Goal: Task Accomplishment & Management: Manage account settings

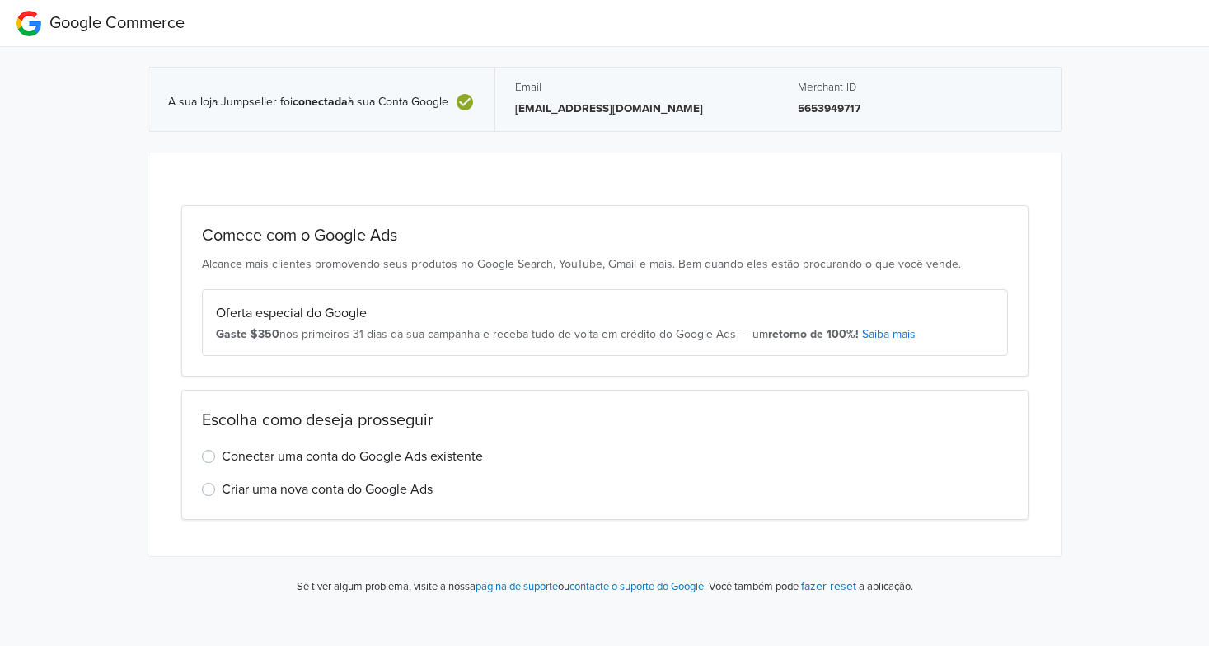
click at [340, 453] on label "Conectar uma conta do Google Ads existente" at bounding box center [352, 457] width 261 height 20
click at [0, 0] on input "Conectar uma conta do Google Ads existente" at bounding box center [0, 0] width 0 height 0
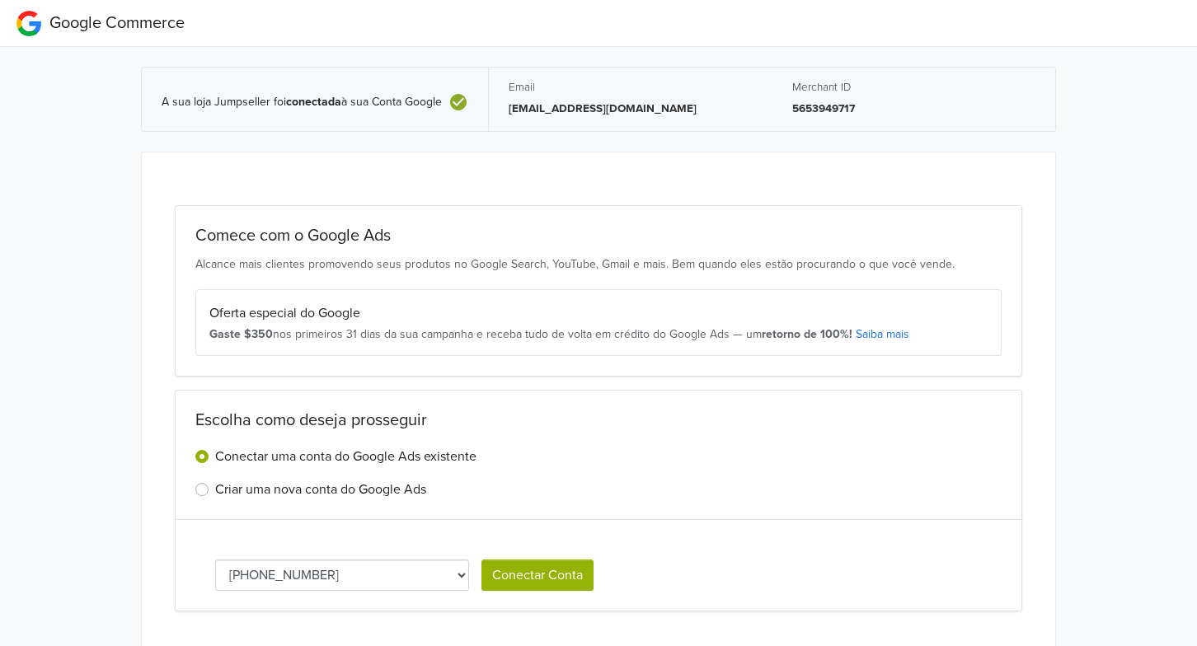
click at [331, 576] on select "[PHONE_NUMBER] [PHONE_NUMBER] [PHONE_NUMBER]" at bounding box center [342, 575] width 254 height 31
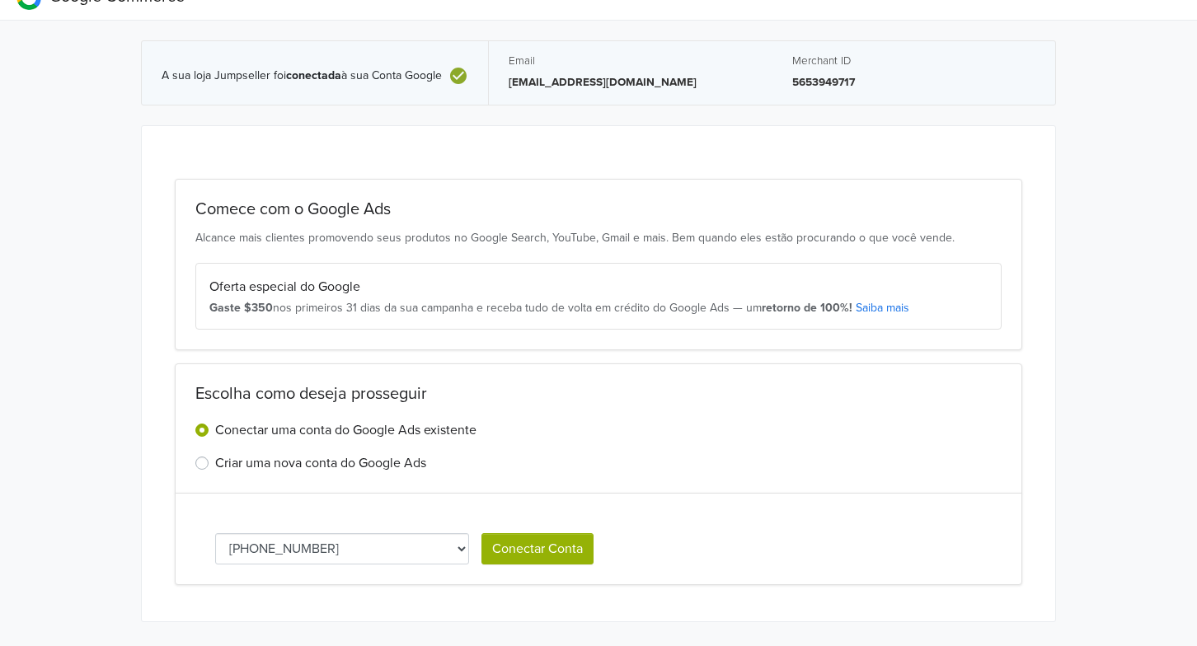
scroll to position [51, 0]
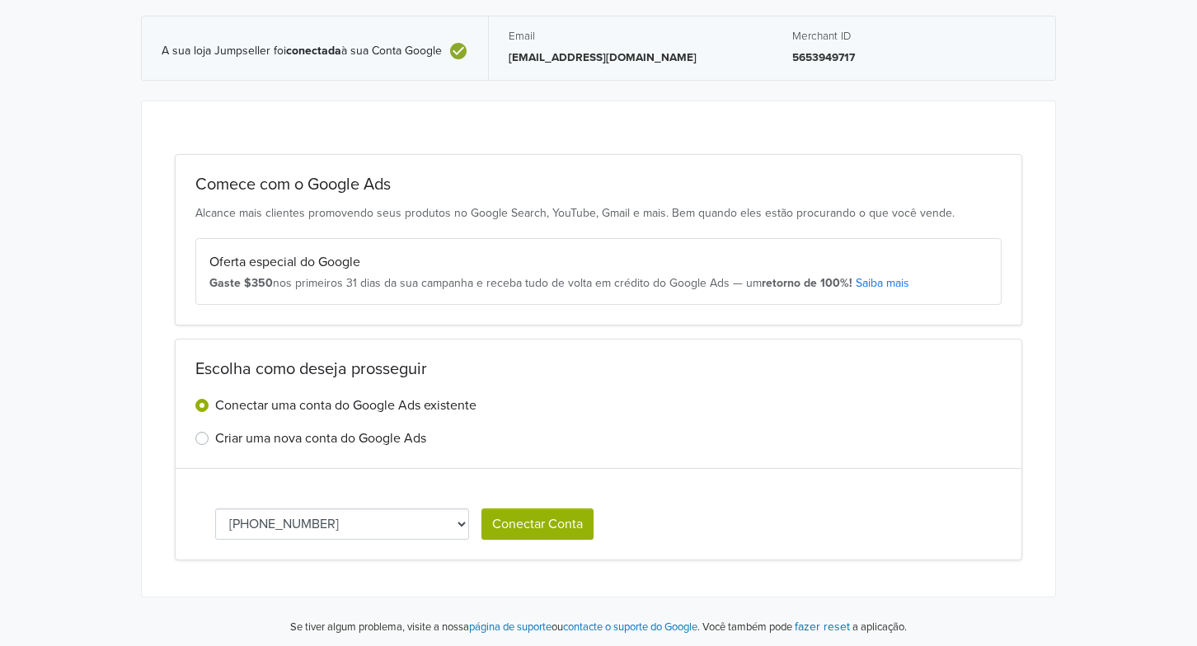
click at [366, 439] on label "Criar uma nova conta do Google Ads" at bounding box center [320, 439] width 211 height 20
click at [0, 0] on input "Criar uma nova conta do Google Ads" at bounding box center [0, 0] width 0 height 0
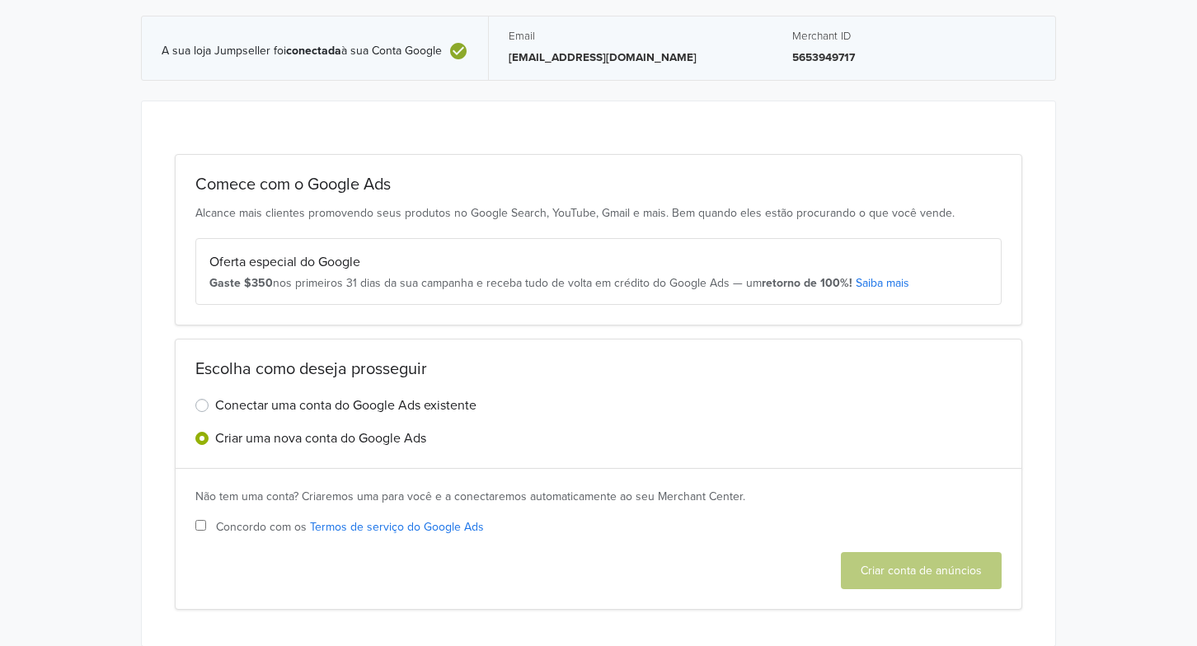
click at [335, 401] on label "Conectar uma conta do Google Ads existente" at bounding box center [345, 406] width 261 height 20
click at [0, 0] on input "Conectar uma conta do Google Ads existente" at bounding box center [0, 0] width 0 height 0
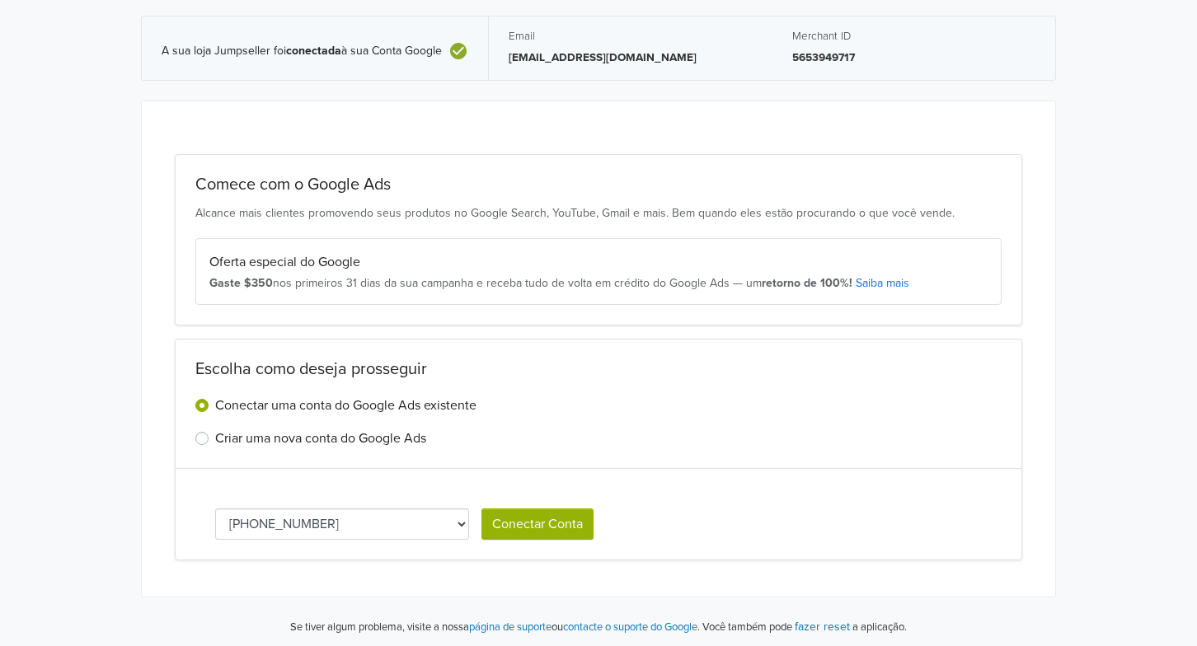
click at [537, 523] on button "Conectar Conta" at bounding box center [537, 524] width 112 height 31
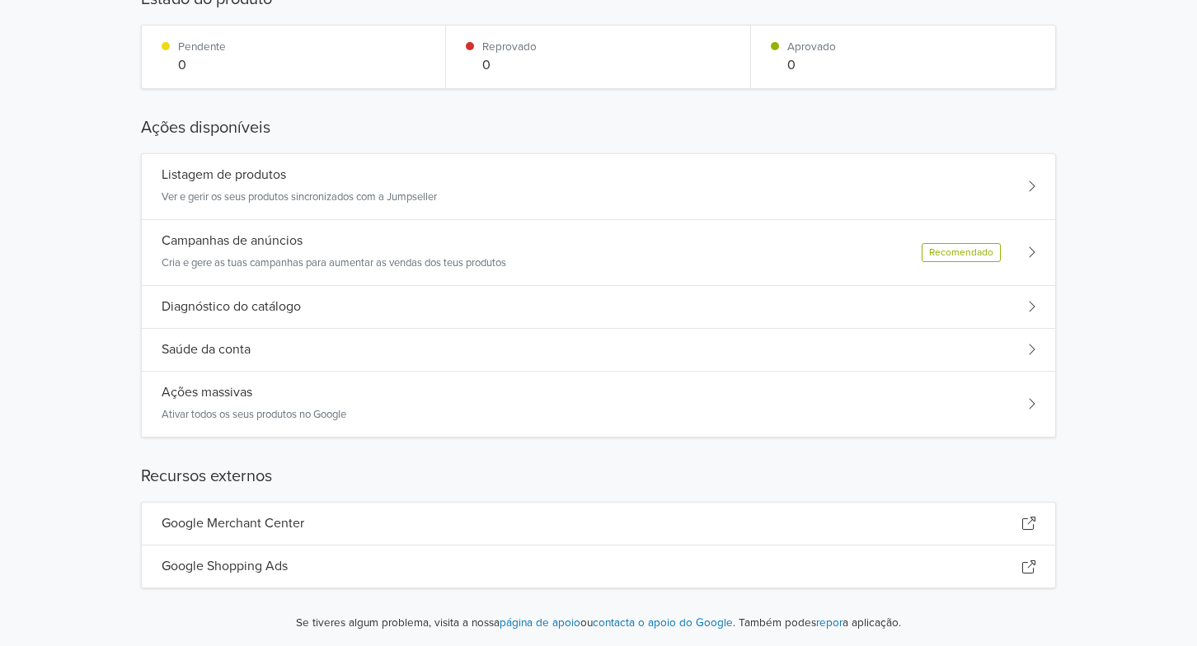
scroll to position [173, 0]
click at [552, 395] on div "Ações massivas Ativar todos os seus produtos no Google" at bounding box center [598, 402] width 913 height 65
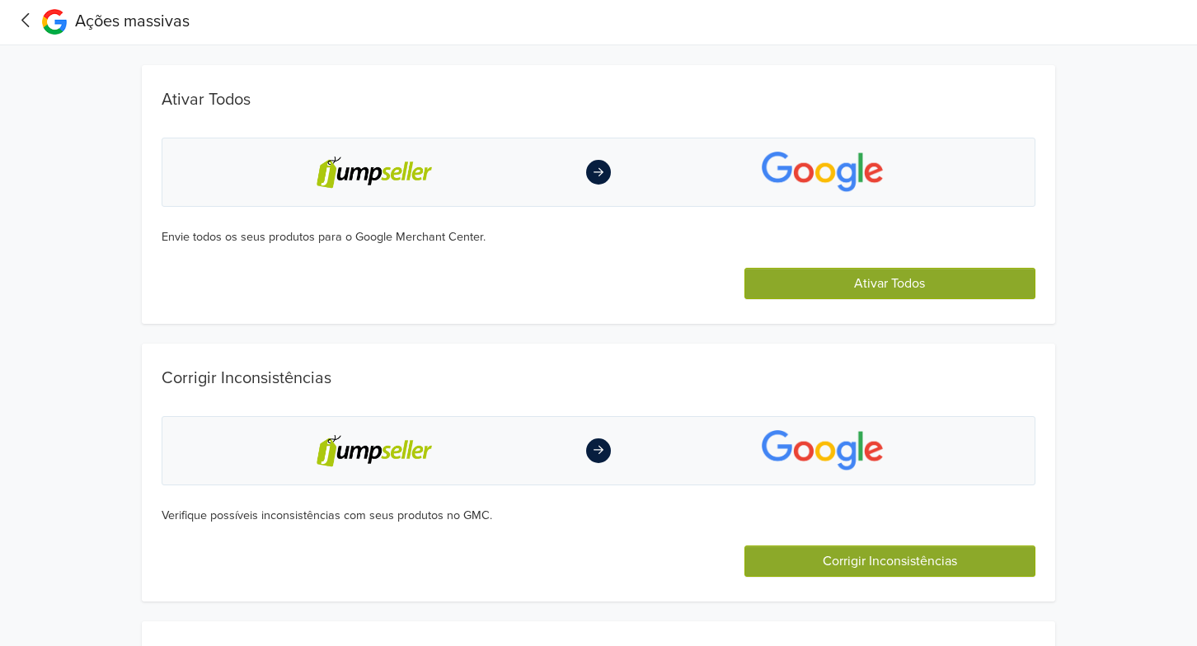
scroll to position [0, 0]
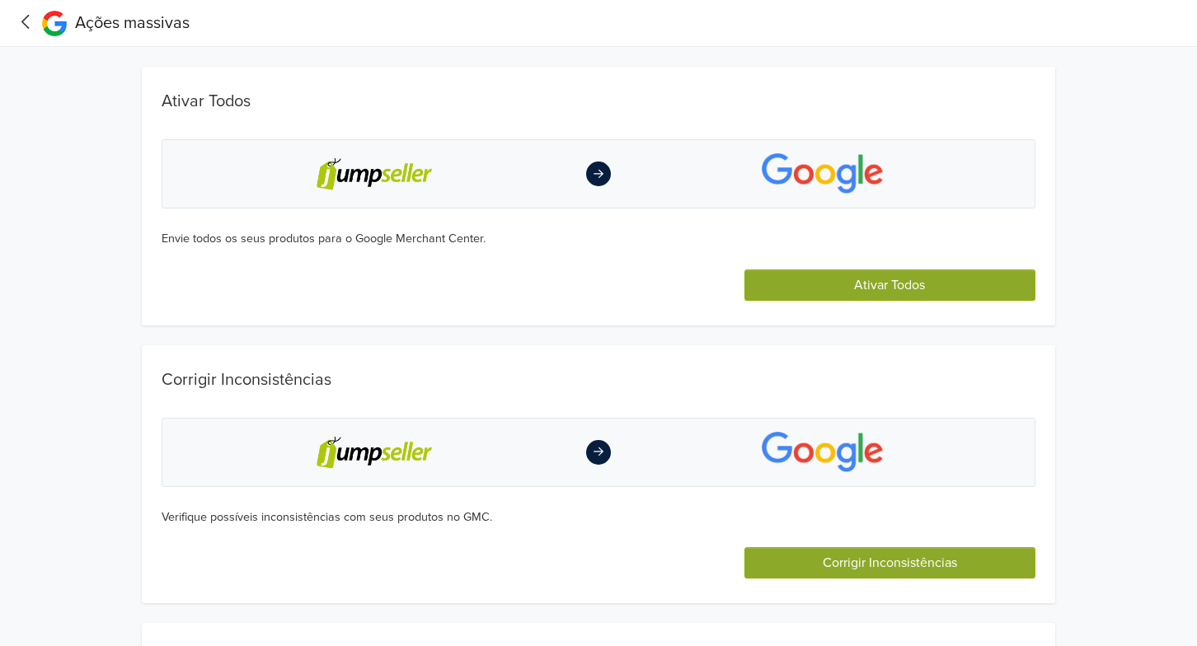
click at [782, 279] on button "Ativar Todos" at bounding box center [889, 285] width 291 height 31
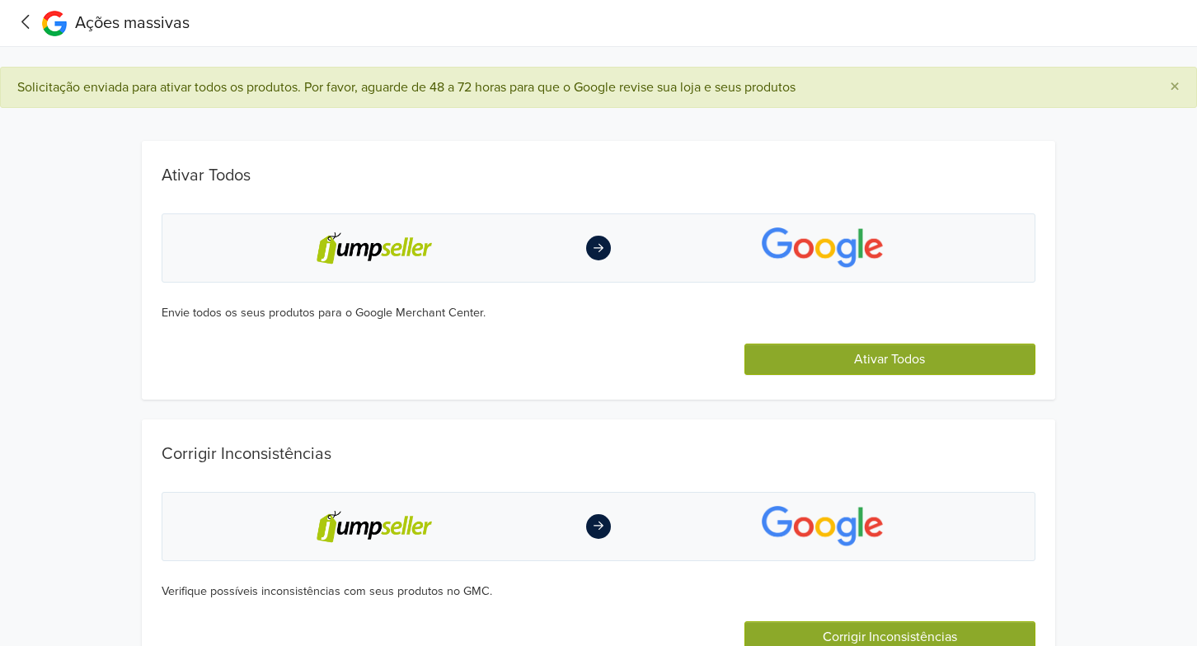
click at [132, 25] on span "Ações massivas" at bounding box center [132, 23] width 115 height 20
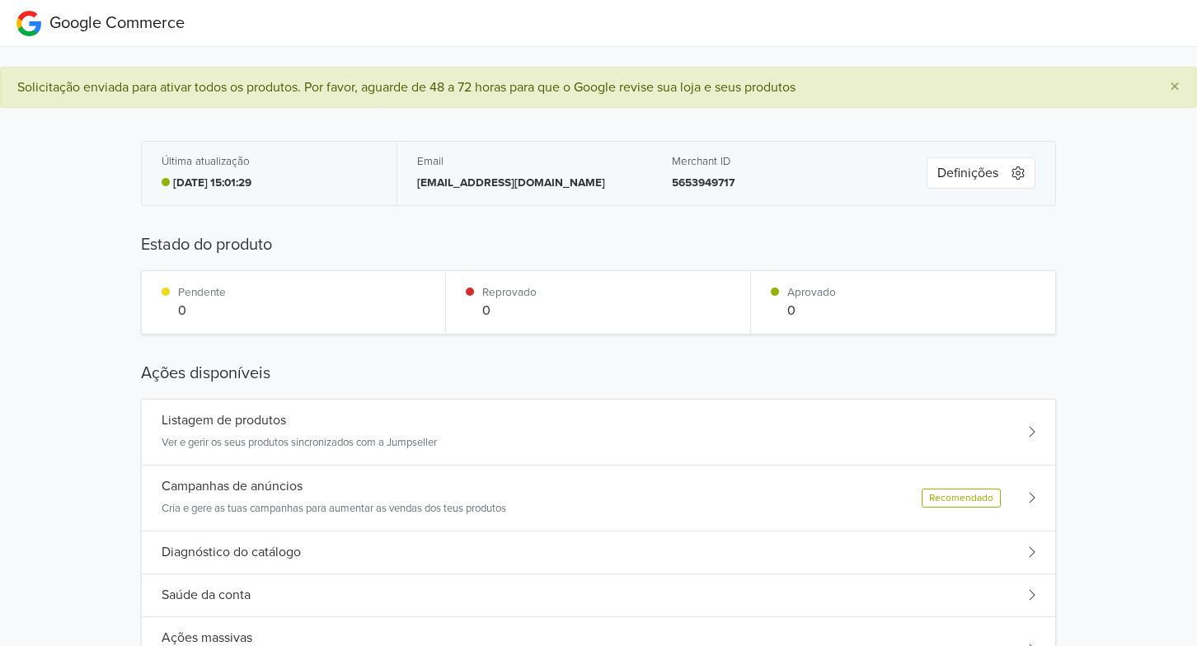
click at [963, 173] on button "Definições" at bounding box center [981, 172] width 109 height 31
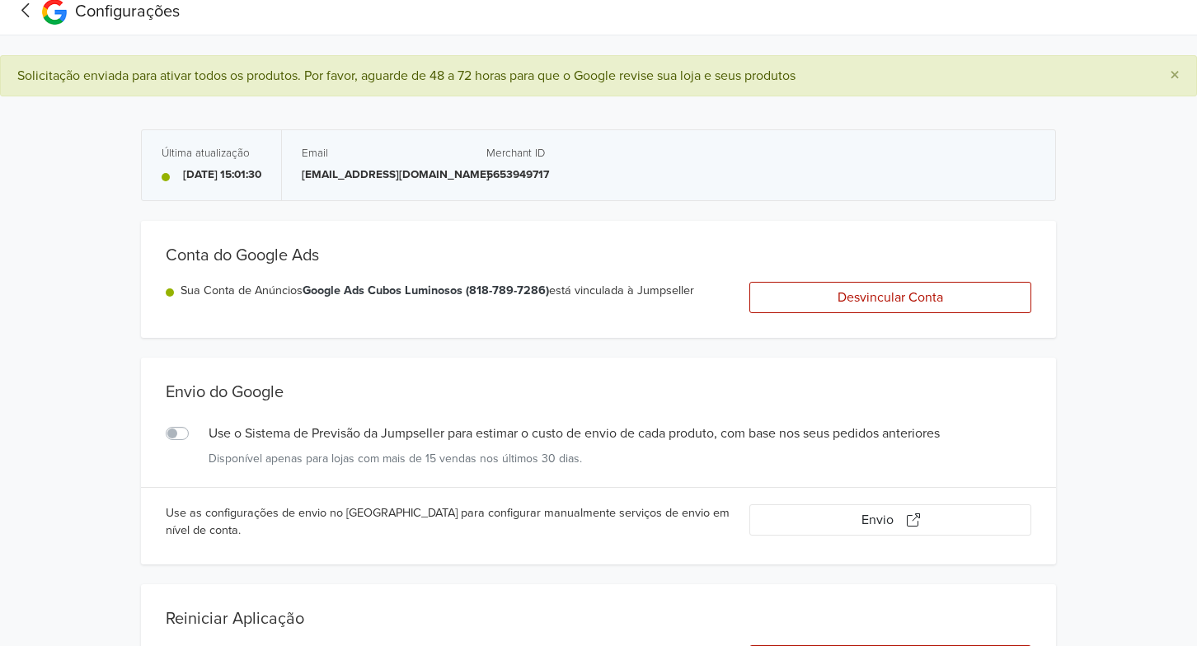
scroll to position [126, 0]
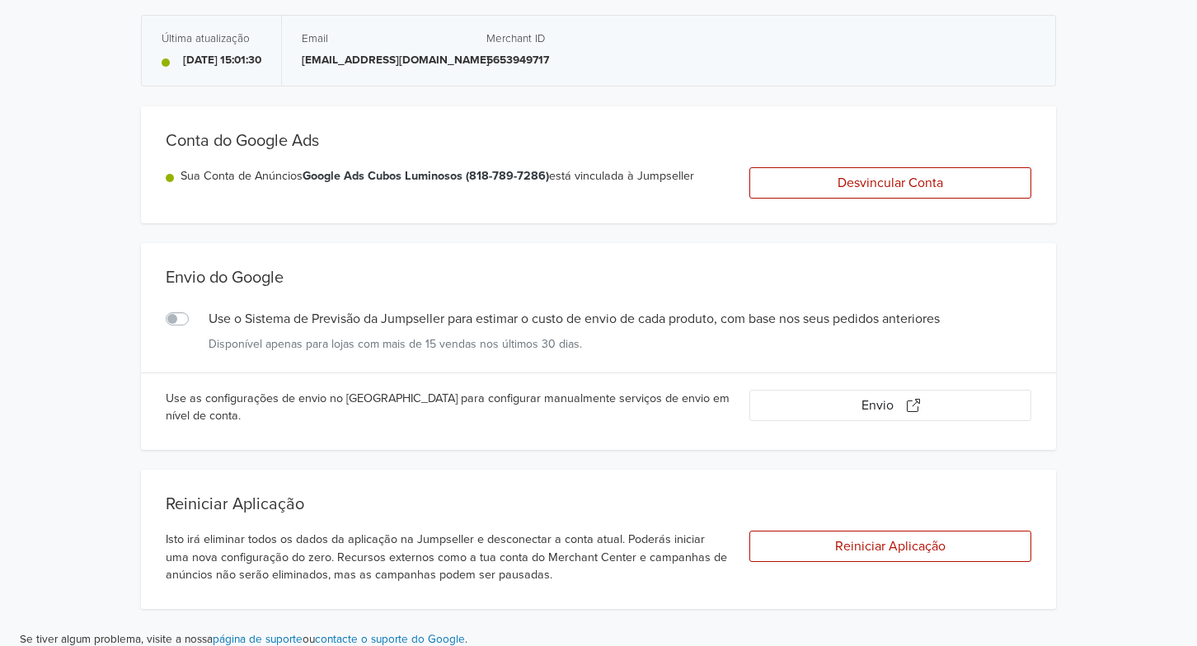
click at [195, 309] on label "Use o Sistema de Previsão da Jumpseller para estimar o custo de envio de cada p…" at bounding box center [195, 309] width 0 height 0
click at [0, 0] on input "Use o Sistema de Previsão da Jumpseller para estimar o custo de envio de cada p…" at bounding box center [0, 0] width 0 height 0
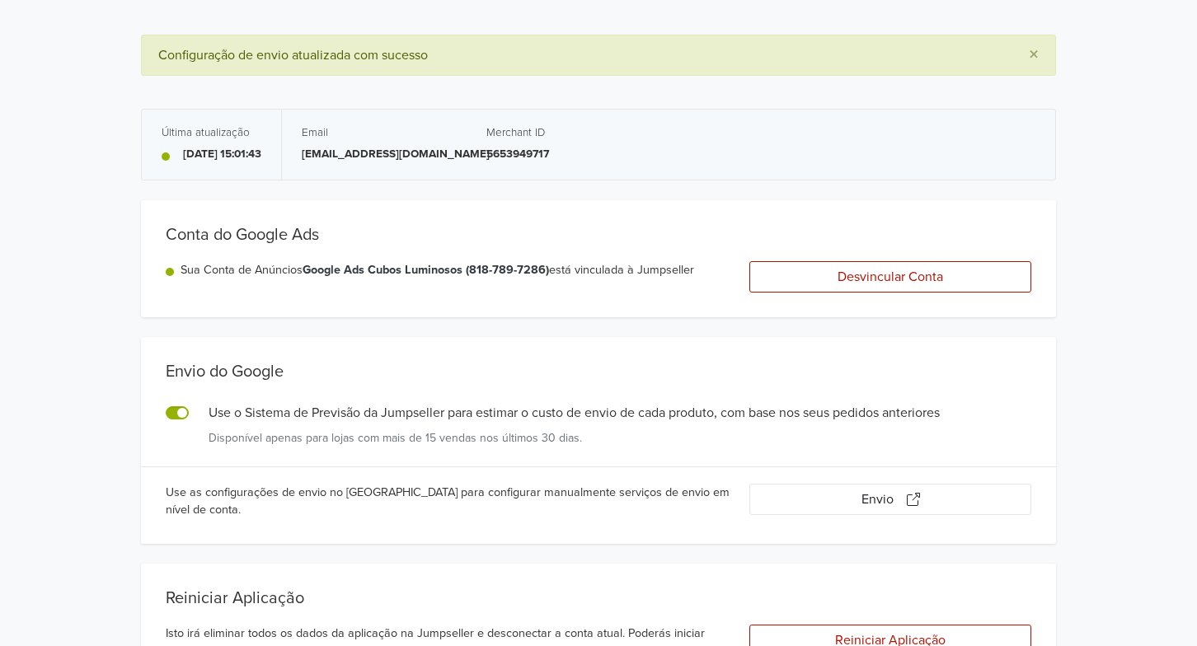
scroll to position [0, 0]
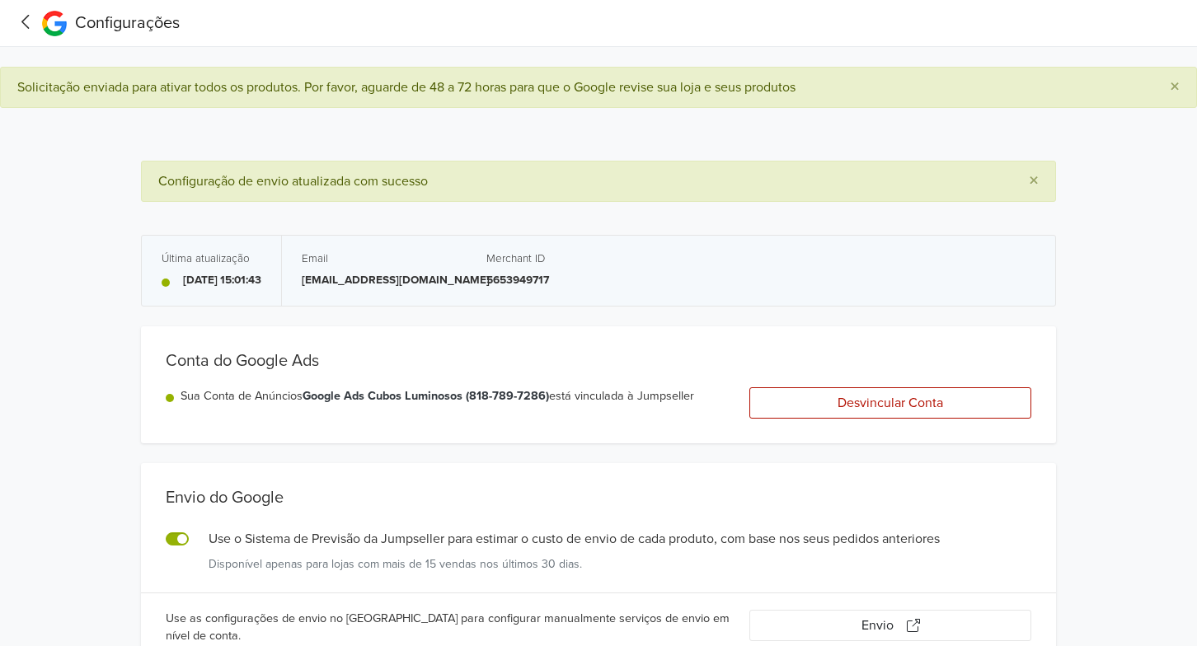
click at [77, 21] on span "Configurações" at bounding box center [127, 23] width 105 height 20
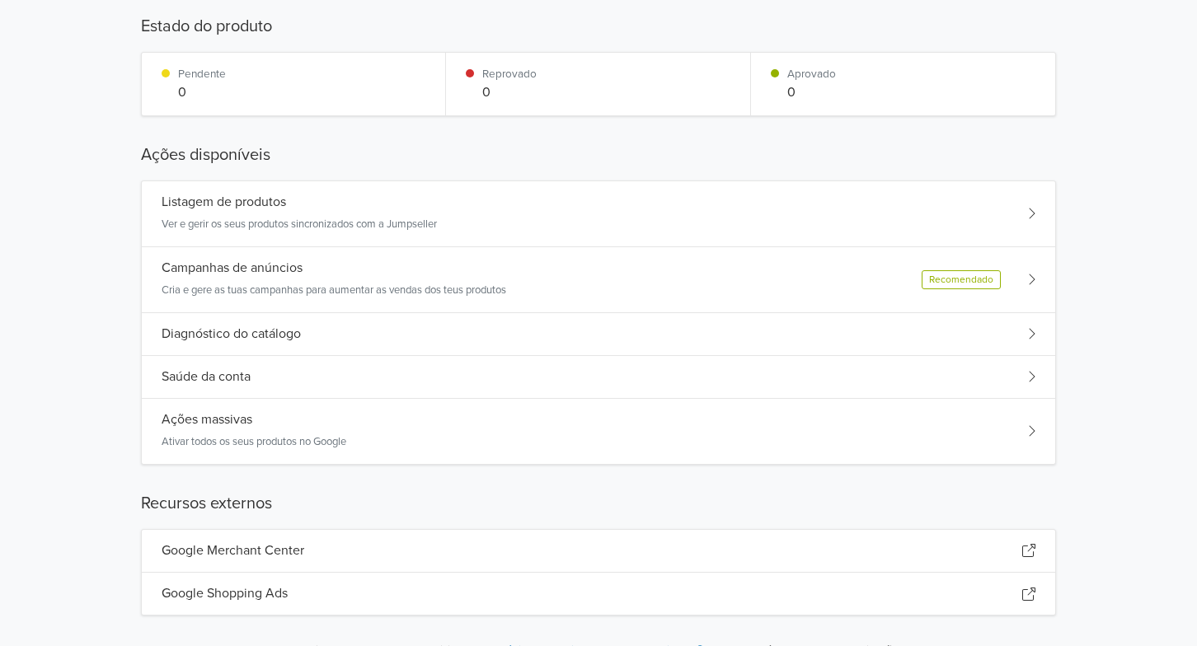
scroll to position [246, 0]
